Goal: Check status

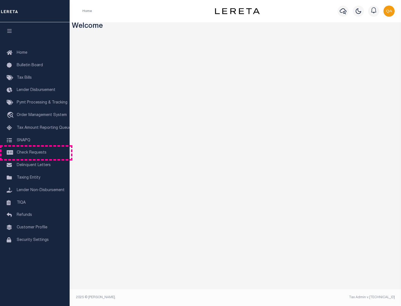
click at [35, 153] on span "Check Requests" at bounding box center [32, 153] width 30 height 4
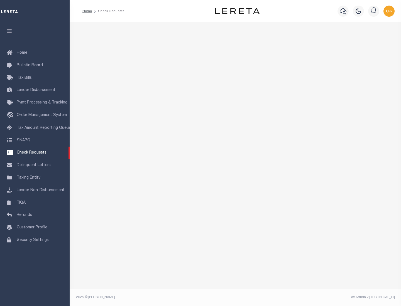
select select "50"
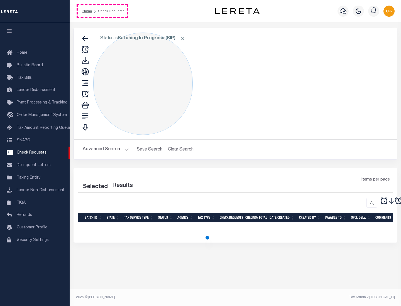
select select "50"
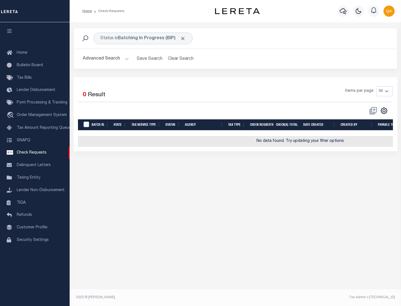
click at [183, 38] on span "Click to Remove" at bounding box center [183, 39] width 6 height 6
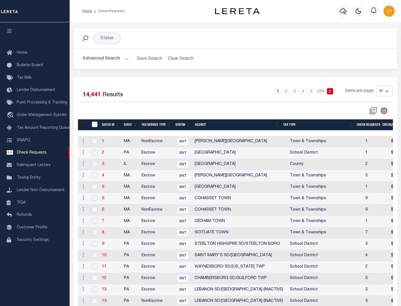
scroll to position [268, 0]
